Goal: Information Seeking & Learning: Learn about a topic

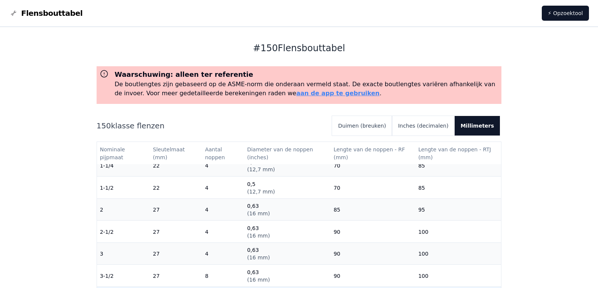
scroll to position [75, 0]
click at [425, 124] on font "Inches (decimalen)" at bounding box center [423, 126] width 51 height 6
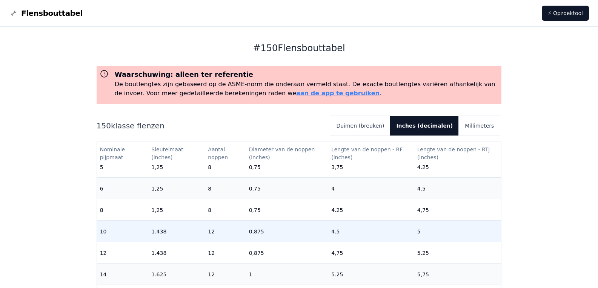
scroll to position [226, 0]
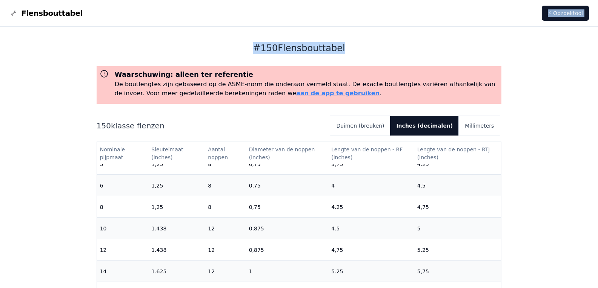
drag, startPoint x: 366, startPoint y: 28, endPoint x: 414, endPoint y: 47, distance: 51.8
drag, startPoint x: 414, startPoint y: 47, endPoint x: 562, endPoint y: 138, distance: 173.2
click at [565, 135] on div "# 150 Flensbouttabel Waarschuwing: alleen ter referentie De boutlengtes zijn ge…" at bounding box center [299, 283] width 598 height 512
click at [539, 132] on div "# 150 Flensbouttabel Waarschuwing: alleen ter referentie De boutlengtes zijn ge…" at bounding box center [299, 283] width 598 height 512
click at [384, 124] on font "Duimen (breuken)" at bounding box center [360, 126] width 48 height 6
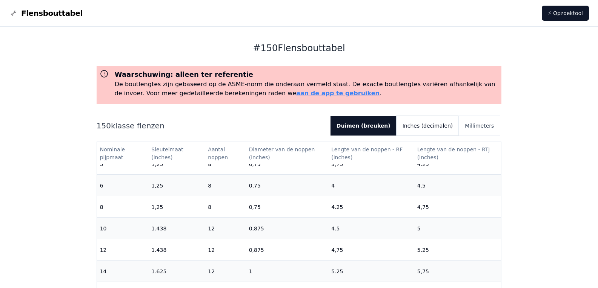
click at [440, 125] on font "Inches (decimalen)" at bounding box center [427, 126] width 51 height 6
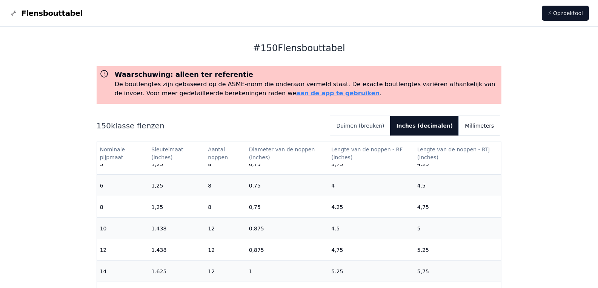
click at [485, 125] on font "Millimeters" at bounding box center [479, 126] width 29 height 6
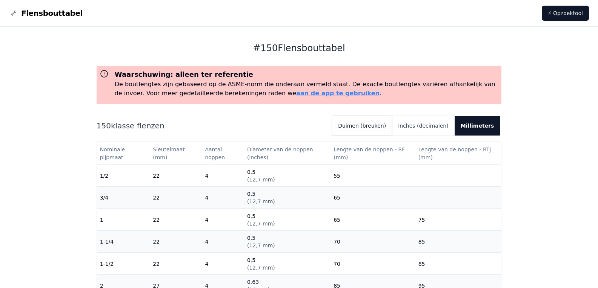
click at [381, 125] on font "Duimen (breuken)" at bounding box center [362, 126] width 48 height 6
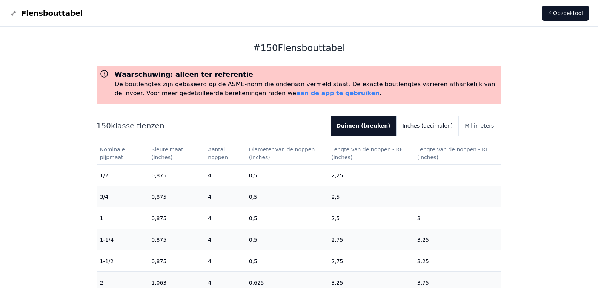
click at [430, 124] on font "Inches (decimalen)" at bounding box center [427, 126] width 51 height 6
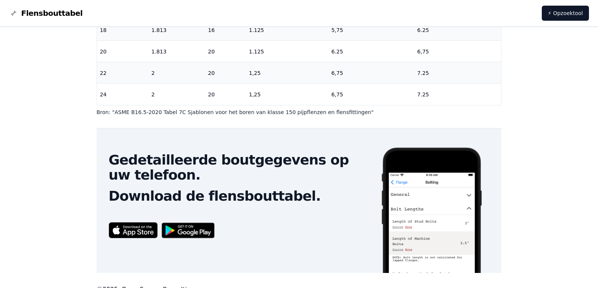
scroll to position [250, 0]
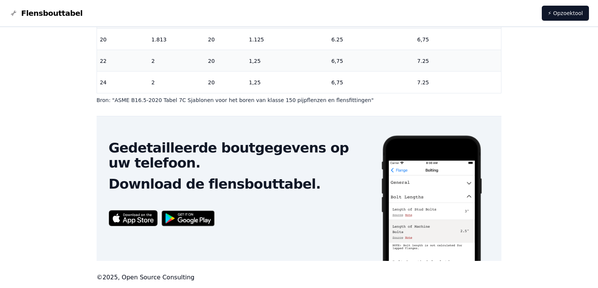
click at [126, 217] on img at bounding box center [133, 218] width 49 height 16
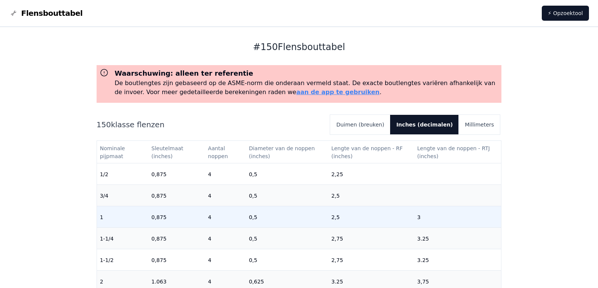
scroll to position [0, 0]
